Goal: Task Accomplishment & Management: Manage account settings

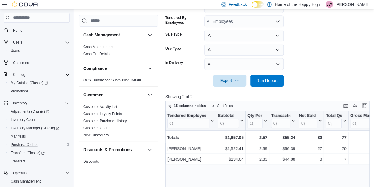
scroll to position [355, 0]
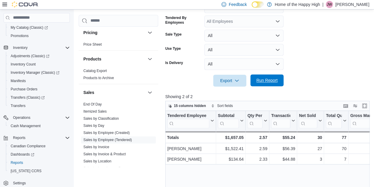
click at [269, 78] on span "Run Report" at bounding box center [266, 80] width 21 height 6
click at [313, 75] on form "Date Range Today Locations Warman - Second Ave - Prairie Records Classification…" at bounding box center [268, 18] width 206 height 135
drag, startPoint x: 273, startPoint y: 81, endPoint x: 301, endPoint y: 81, distance: 28.7
click at [273, 81] on span "Run Report" at bounding box center [266, 80] width 21 height 6
click at [295, 98] on p "Showing 2 of 2" at bounding box center [268, 96] width 206 height 6
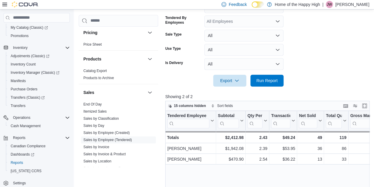
click at [306, 76] on form "Date Range Today Locations Warman - Second Ave - Prairie Records Classification…" at bounding box center [268, 18] width 206 height 135
click at [283, 80] on button "Run Report" at bounding box center [267, 80] width 33 height 12
click at [211, 36] on div "Feedback Dark Mode Home of the Happy High | JW Jacob Williams Home Users Users …" at bounding box center [187, 52] width 374 height 403
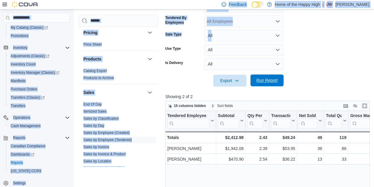
click at [252, 77] on button "Run Report" at bounding box center [267, 80] width 33 height 12
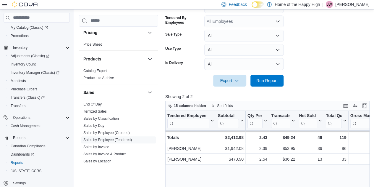
click at [303, 60] on form "Date Range Today Locations Warman - Second Ave - Prairie Records Classification…" at bounding box center [268, 18] width 206 height 135
click at [329, 64] on form "Date Range Today Locations Warman - Second Ave - Prairie Records Classification…" at bounding box center [268, 18] width 206 height 135
click at [279, 77] on span "Run Report" at bounding box center [267, 80] width 26 height 12
drag, startPoint x: 268, startPoint y: 79, endPoint x: 291, endPoint y: 87, distance: 24.6
click at [268, 78] on span "Run Report" at bounding box center [266, 80] width 21 height 6
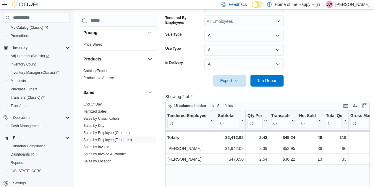
click at [308, 61] on form "Date Range Today Locations Warman - Second Ave - Prairie Records Classification…" at bounding box center [268, 18] width 206 height 135
click at [303, 53] on form "Date Range Today Locations Warman - Second Ave - Prairie Records Classification…" at bounding box center [268, 18] width 206 height 135
click at [18, 85] on button "Purchase Orders" at bounding box center [39, 89] width 66 height 8
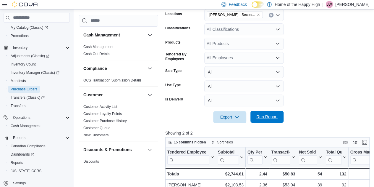
scroll to position [138, 0]
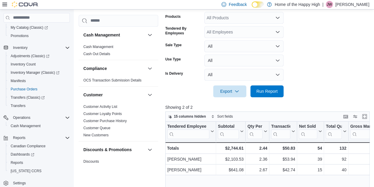
click at [273, 83] on div at bounding box center [268, 82] width 206 height 5
click at [271, 89] on span "Run Report" at bounding box center [266, 91] width 21 height 6
click at [273, 96] on span "Run Report" at bounding box center [267, 91] width 26 height 12
drag, startPoint x: 261, startPoint y: 75, endPoint x: 264, endPoint y: 78, distance: 3.8
click at [262, 77] on button "All" at bounding box center [243, 75] width 79 height 12
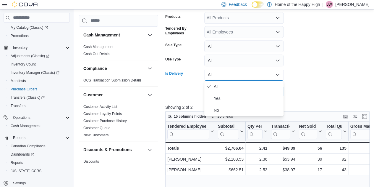
click at [306, 85] on form "Date Range Today Locations Warman - Second Ave - Prairie Records Classification…" at bounding box center [268, 29] width 206 height 135
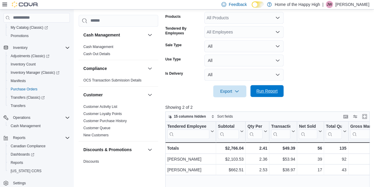
click at [278, 93] on span "Run Report" at bounding box center [267, 91] width 26 height 12
drag, startPoint x: 320, startPoint y: 54, endPoint x: 323, endPoint y: 55, distance: 3.4
click at [323, 55] on form "Date Range Today Locations Warman - Second Ave - Prairie Records Classification…" at bounding box center [268, 29] width 206 height 135
drag, startPoint x: 323, startPoint y: 55, endPoint x: 346, endPoint y: 111, distance: 60.3
click at [341, 96] on form "Date Range Today Locations Warman - Second Ave - Prairie Records Classification…" at bounding box center [268, 29] width 206 height 135
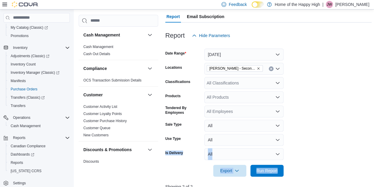
scroll to position [58, 0]
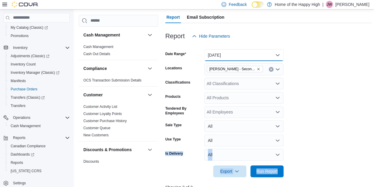
click at [214, 58] on button "Today" at bounding box center [243, 55] width 79 height 12
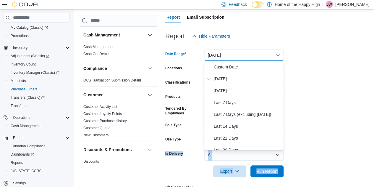
click at [214, 73] on button "Today" at bounding box center [243, 79] width 79 height 12
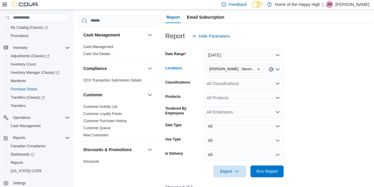
click at [215, 68] on span "[PERSON_NAME] - Second Ave - Prairie Records" at bounding box center [232, 69] width 46 height 6
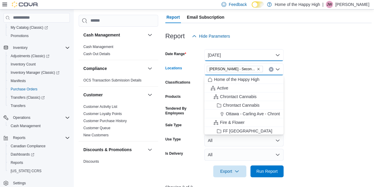
click at [214, 57] on button "Today" at bounding box center [243, 55] width 79 height 12
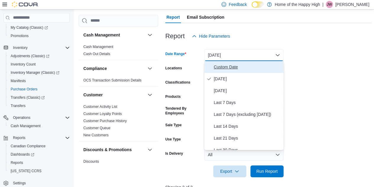
click at [223, 65] on span "Custom Date" at bounding box center [247, 66] width 67 height 7
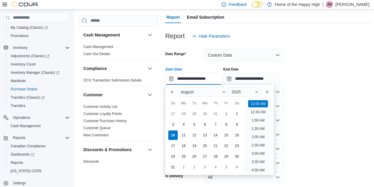
click at [195, 77] on input "**********" at bounding box center [193, 79] width 57 height 12
click at [258, 93] on span "Button. Open the year selector. 2025 is currently selected." at bounding box center [257, 92] width 4 height 4
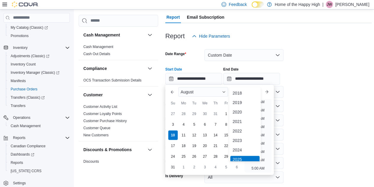
scroll to position [2, 0]
click at [240, 149] on div "2024" at bounding box center [244, 147] width 29 height 7
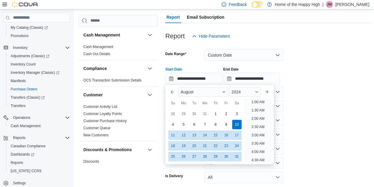
scroll to position [1, 0]
click at [218, 113] on div "1" at bounding box center [215, 113] width 10 height 10
type input "**********"
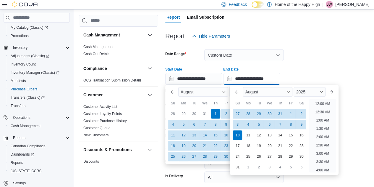
click at [254, 79] on input "**********" at bounding box center [251, 79] width 57 height 12
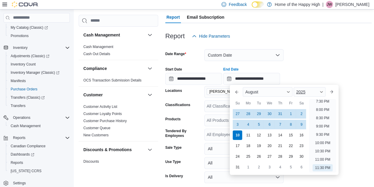
click at [311, 92] on div "2025" at bounding box center [310, 91] width 32 height 9
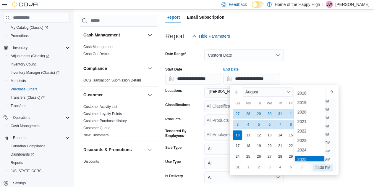
scroll to position [2, 0]
click at [303, 148] on div "2024" at bounding box center [309, 147] width 29 height 7
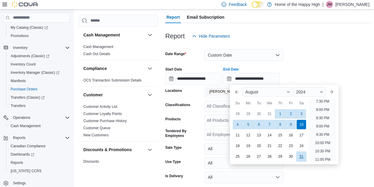
click at [303, 156] on div "31" at bounding box center [301, 156] width 10 height 10
type input "**********"
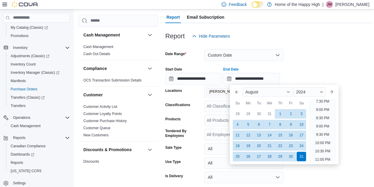
click at [338, 44] on div at bounding box center [268, 45] width 206 height 7
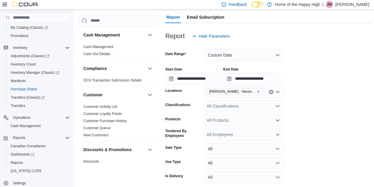
click at [236, 106] on div "All Classifications" at bounding box center [243, 106] width 79 height 12
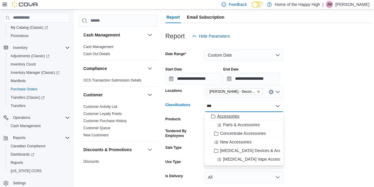
type input "***"
click at [228, 116] on span "Accessories" at bounding box center [228, 116] width 22 height 6
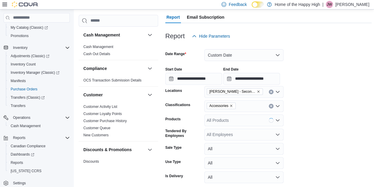
click at [324, 130] on form "**********" at bounding box center [268, 120] width 206 height 157
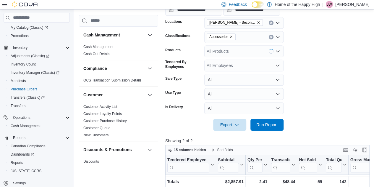
scroll to position [135, 0]
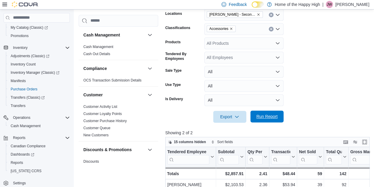
click at [280, 121] on button "Run Report" at bounding box center [267, 116] width 33 height 12
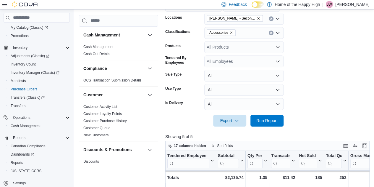
scroll to position [131, 0]
click at [272, 34] on icon "Clear input" at bounding box center [271, 33] width 2 height 2
click at [273, 119] on span "Run Report" at bounding box center [266, 120] width 21 height 6
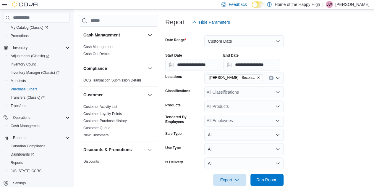
scroll to position [53, 0]
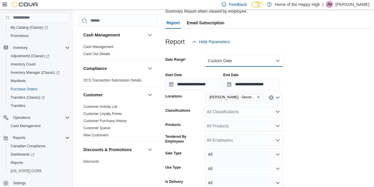
click at [242, 62] on button "Custom Date" at bounding box center [243, 61] width 79 height 12
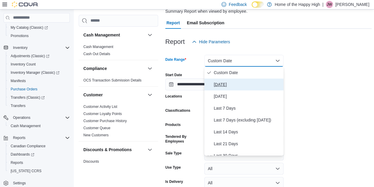
click at [222, 85] on span "Today" at bounding box center [247, 84] width 67 height 7
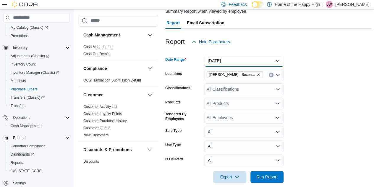
click at [239, 62] on button "Today" at bounding box center [243, 61] width 79 height 12
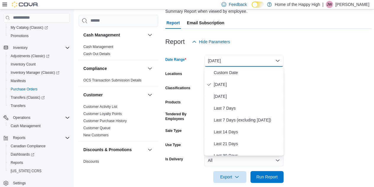
click at [322, 84] on form "Date Range Today Locations Warman - Second Ave - Prairie Records Classification…" at bounding box center [268, 115] width 206 height 135
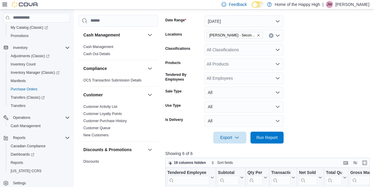
scroll to position [93, 0]
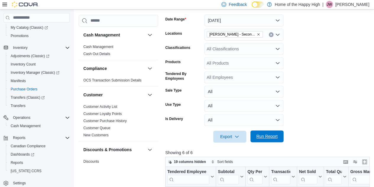
click at [274, 138] on span "Run Report" at bounding box center [266, 136] width 21 height 6
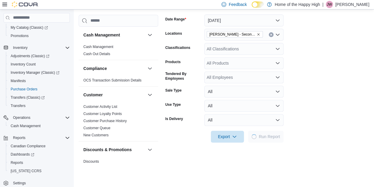
scroll to position [195, 0]
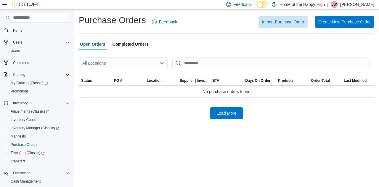
click at [126, 61] on div "All Locations" at bounding box center [123, 63] width 89 height 12
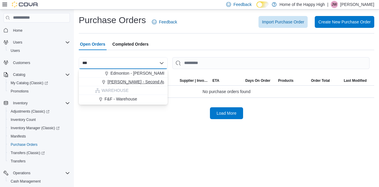
type input "***"
click at [131, 83] on span "[PERSON_NAME] - Second Ave - Prairie Records" at bounding box center [153, 82] width 92 height 6
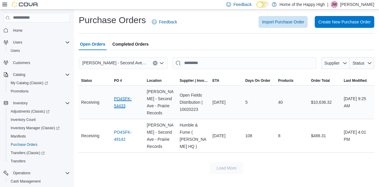
click at [121, 97] on link "PO4SFK-54433" at bounding box center [128, 102] width 28 height 14
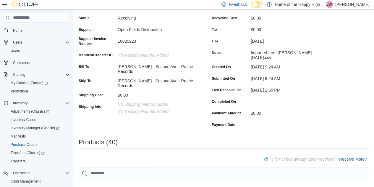
scroll to position [148, 0]
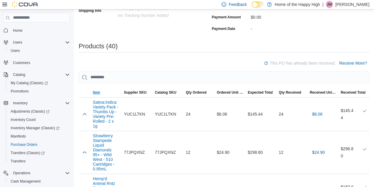
click at [96, 90] on span "Item" at bounding box center [96, 92] width 7 height 5
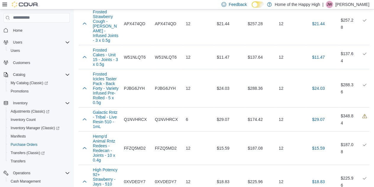
scroll to position [621, 0]
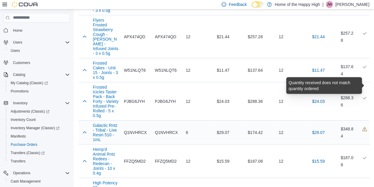
click at [367, 127] on icon at bounding box center [364, 129] width 5 height 5
drag, startPoint x: 369, startPoint y: 83, endPoint x: 230, endPoint y: 116, distance: 143.8
click at [230, 155] on div "$15.59" at bounding box center [229, 161] width 31 height 12
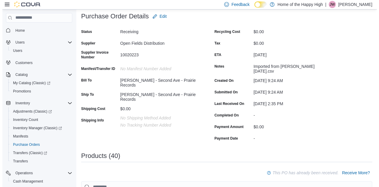
scroll to position [0, 0]
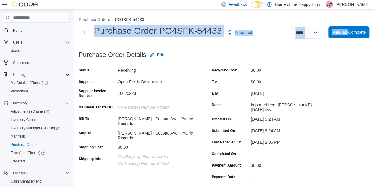
click at [351, 36] on div "**********" at bounding box center [224, 34] width 291 height 19
click at [351, 36] on span "Mark as Complete" at bounding box center [349, 32] width 34 height 12
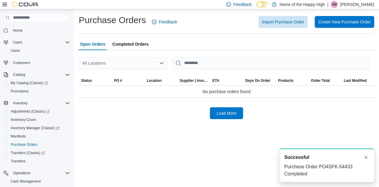
click at [187, 30] on div "Purchase Orders Feedback Import Purchase Order Create New Purchase Order" at bounding box center [226, 23] width 295 height 19
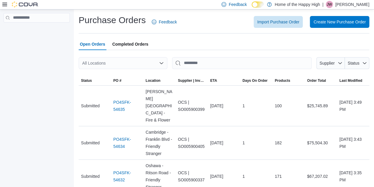
click at [133, 60] on div "All Locations" at bounding box center [123, 63] width 89 height 12
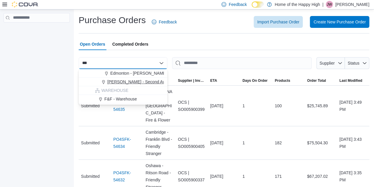
type input "***"
click at [128, 80] on span "[PERSON_NAME] - Second Ave - Prairie Records" at bounding box center [153, 82] width 92 height 6
